Goal: Find contact information: Find contact information

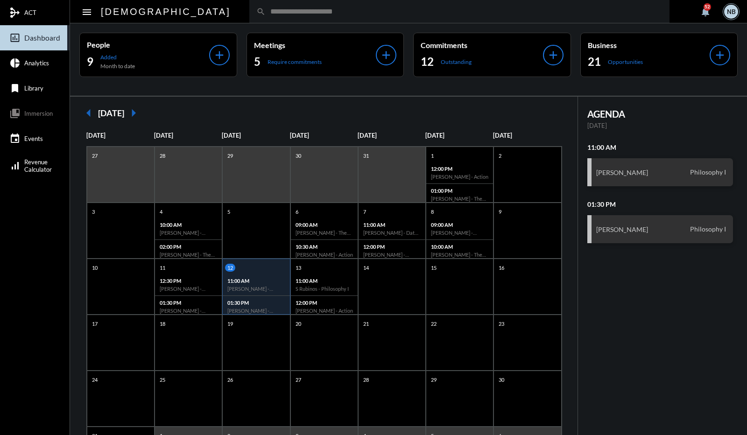
click at [403, 13] on input "text" at bounding box center [464, 11] width 397 height 8
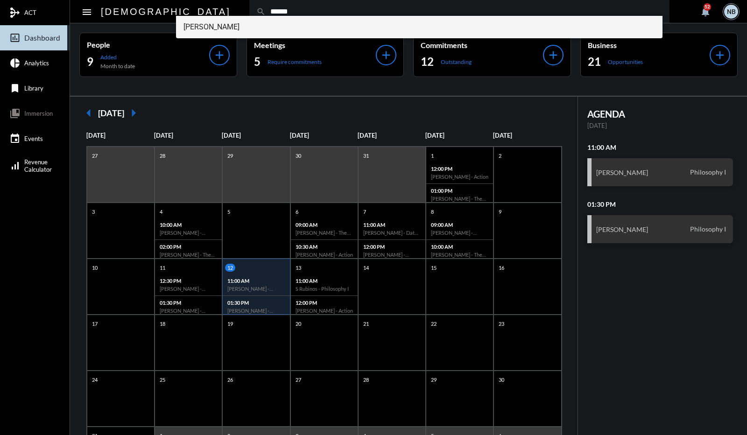
type input "******"
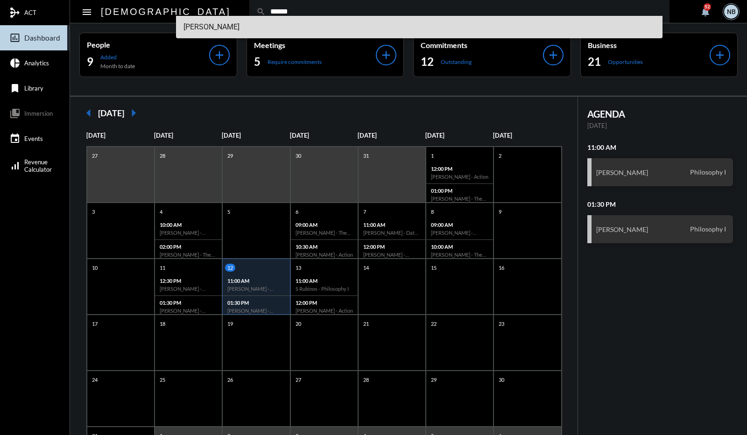
click at [221, 26] on span "Jack Depiro" at bounding box center [420, 27] width 472 height 22
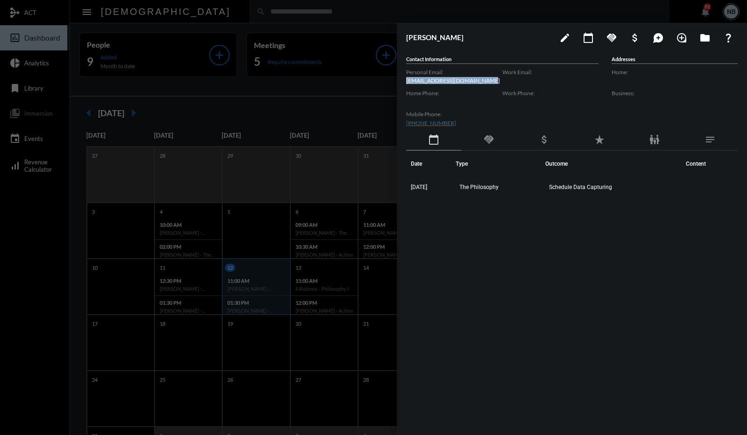
drag, startPoint x: 490, startPoint y: 81, endPoint x: 405, endPoint y: 85, distance: 84.6
click at [405, 85] on div "Jack Depiro edit calendar_today handshake attach_money maps_ugc loupe folder qu…" at bounding box center [572, 226] width 350 height 407
copy p "countrywoodinvest@gmail.com"
